Goal: Information Seeking & Learning: Learn about a topic

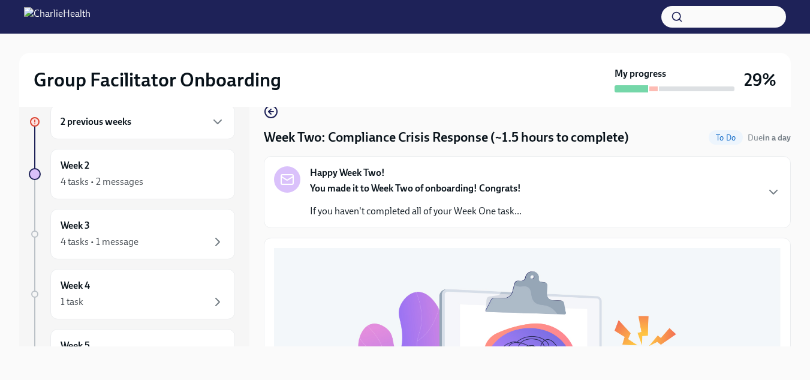
scroll to position [479, 0]
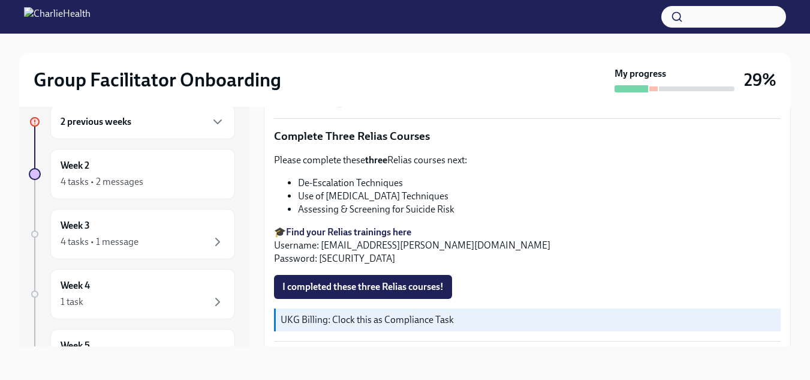
click at [363, 275] on button "I completed these three Relias courses!" at bounding box center [363, 287] width 178 height 24
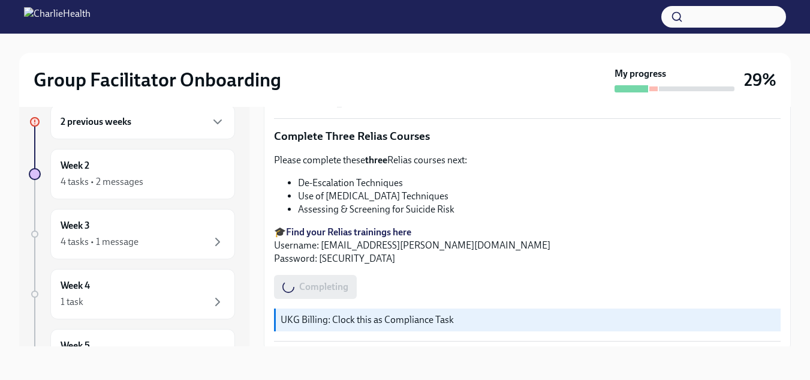
scroll to position [0, 0]
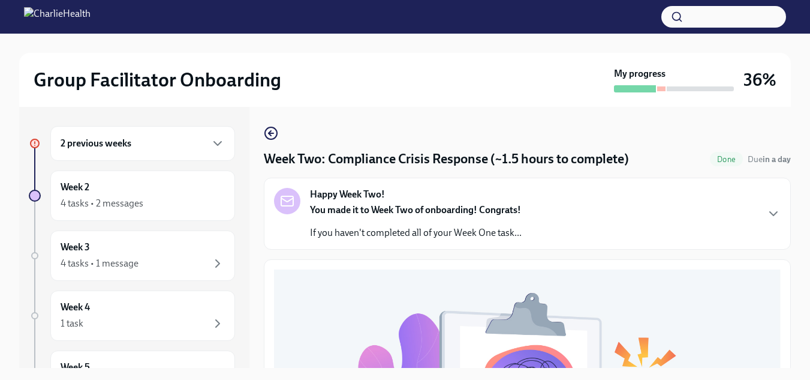
click at [140, 138] on div "2 previous weeks" at bounding box center [143, 143] width 164 height 14
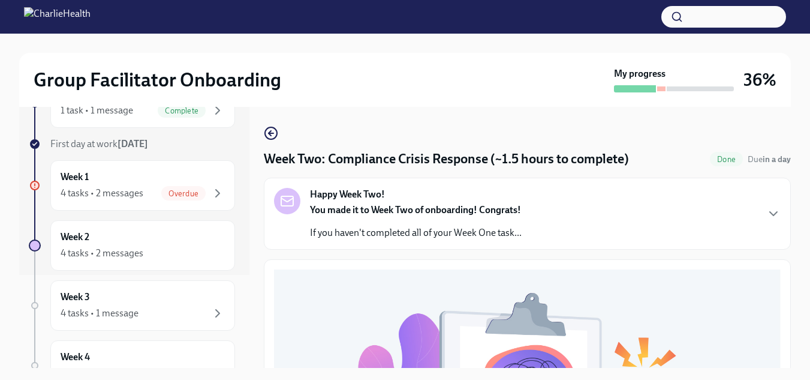
scroll to position [120, 0]
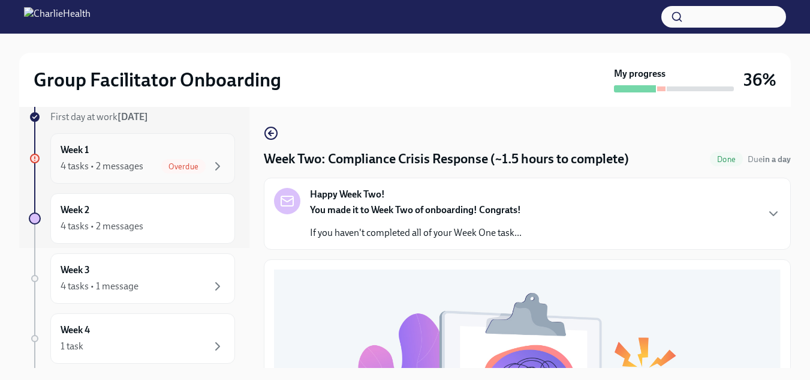
click at [106, 168] on div "4 tasks • 2 messages" at bounding box center [102, 166] width 83 height 13
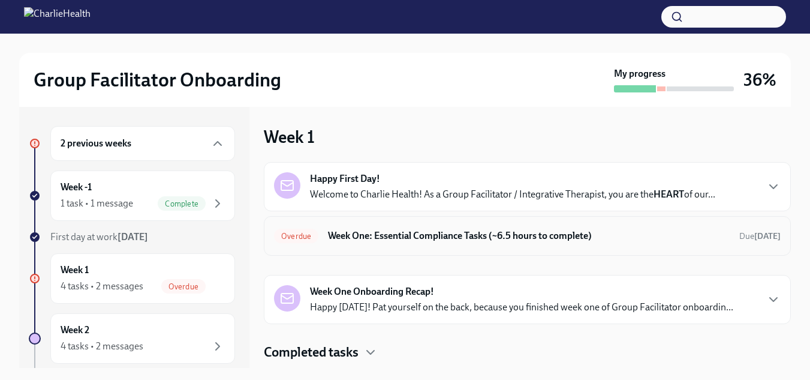
click at [452, 239] on h6 "Week One: Essential Compliance Tasks (~6.5 hours to complete)" at bounding box center [529, 235] width 402 height 13
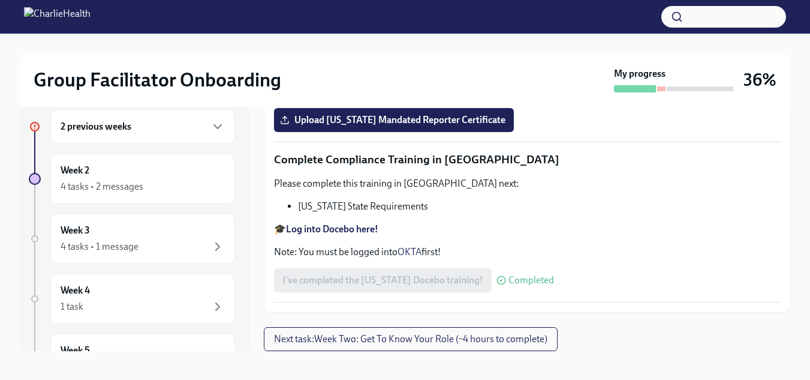
scroll to position [22, 0]
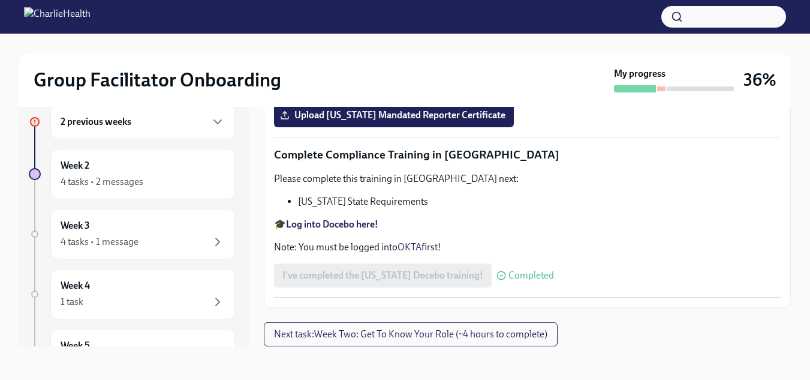
click at [95, 122] on h6 "2 previous weeks" at bounding box center [96, 121] width 71 height 13
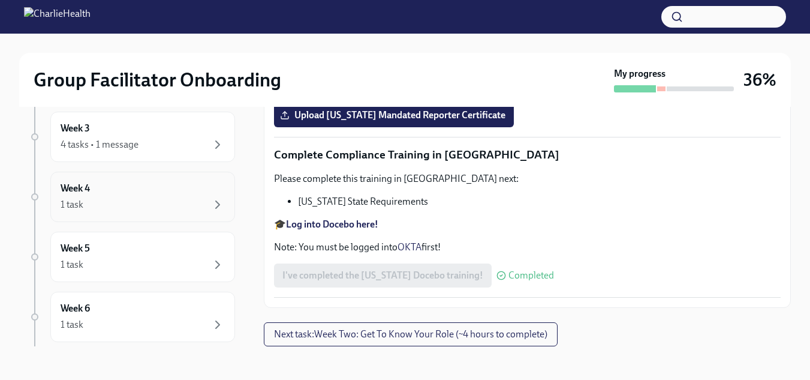
scroll to position [180, 0]
click at [88, 205] on div "4 tasks • 1 message" at bounding box center [100, 204] width 78 height 13
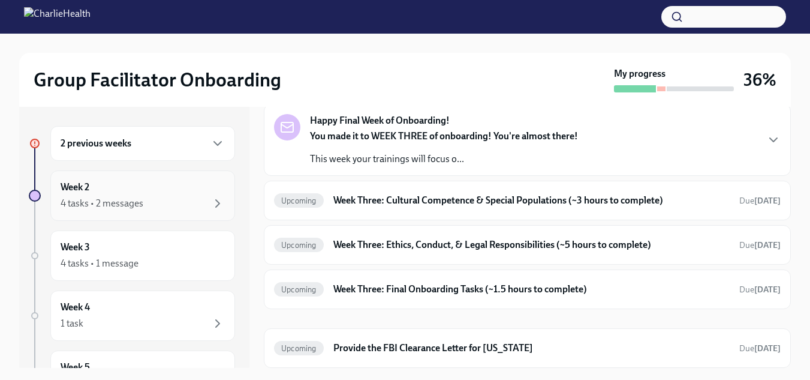
click at [98, 203] on div "4 tasks • 2 messages" at bounding box center [102, 203] width 83 height 13
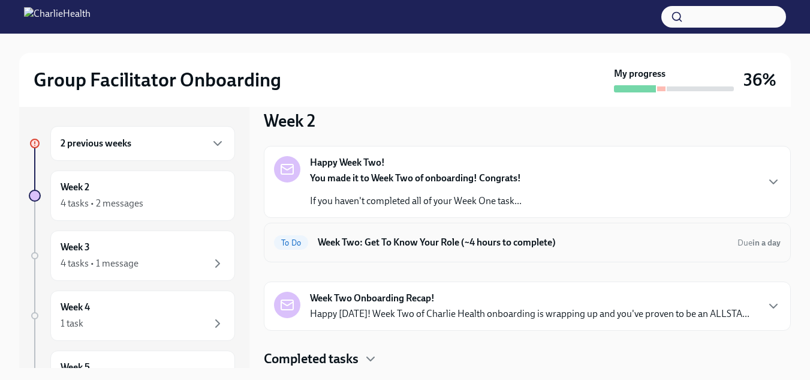
click at [411, 244] on h6 "Week Two: Get To Know Your Role (~4 hours to complete)" at bounding box center [523, 242] width 410 height 13
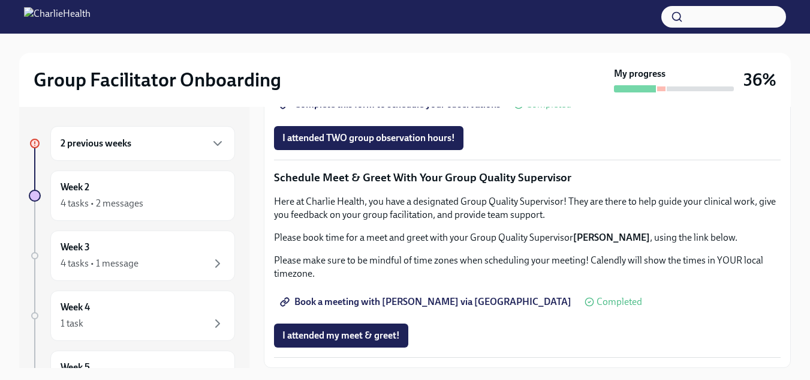
scroll to position [1180, 0]
click at [91, 250] on div "Week 3 4 tasks • 1 message" at bounding box center [143, 255] width 164 height 30
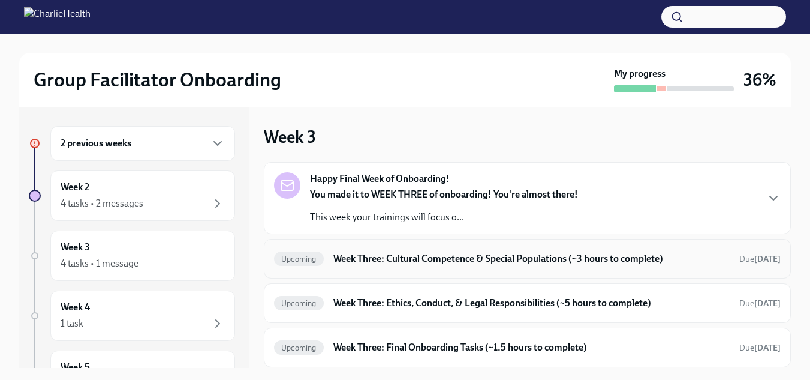
click at [429, 261] on h6 "Week Three: Cultural Competence & Special Populations (~3 hours to complete)" at bounding box center [531, 258] width 396 height 13
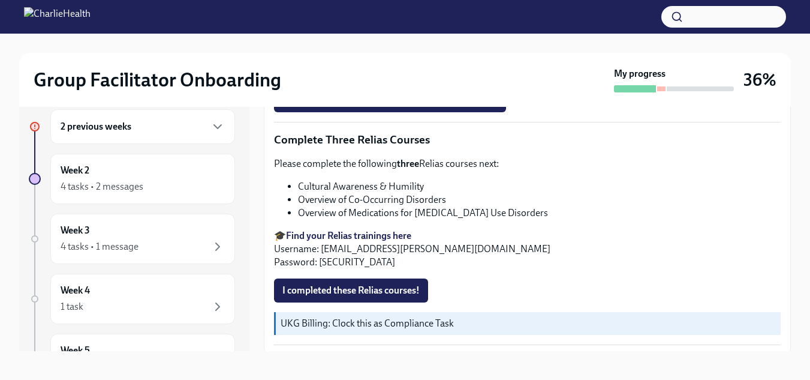
scroll to position [22, 0]
